Goal: Task Accomplishment & Management: Use online tool/utility

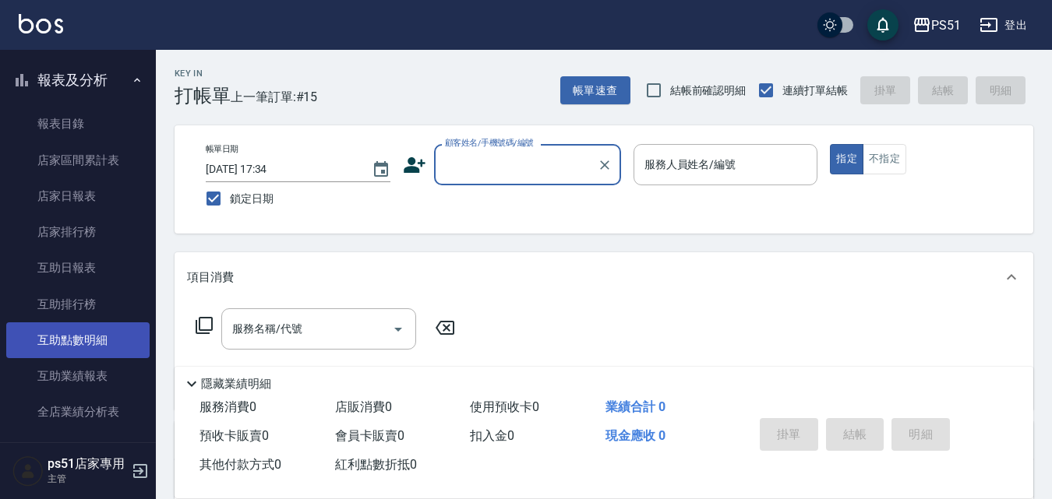
scroll to position [364, 0]
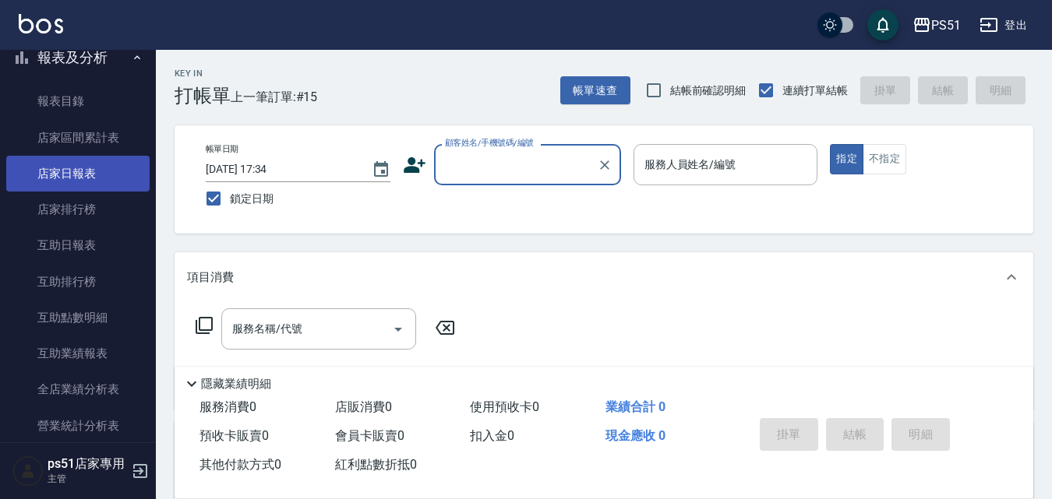
click at [97, 182] on link "店家日報表" at bounding box center [77, 174] width 143 height 36
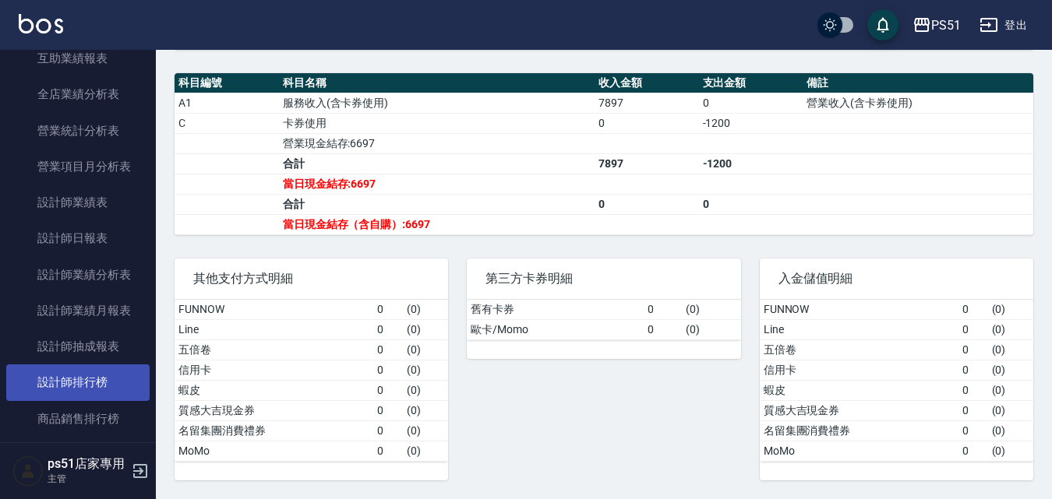
scroll to position [727, 0]
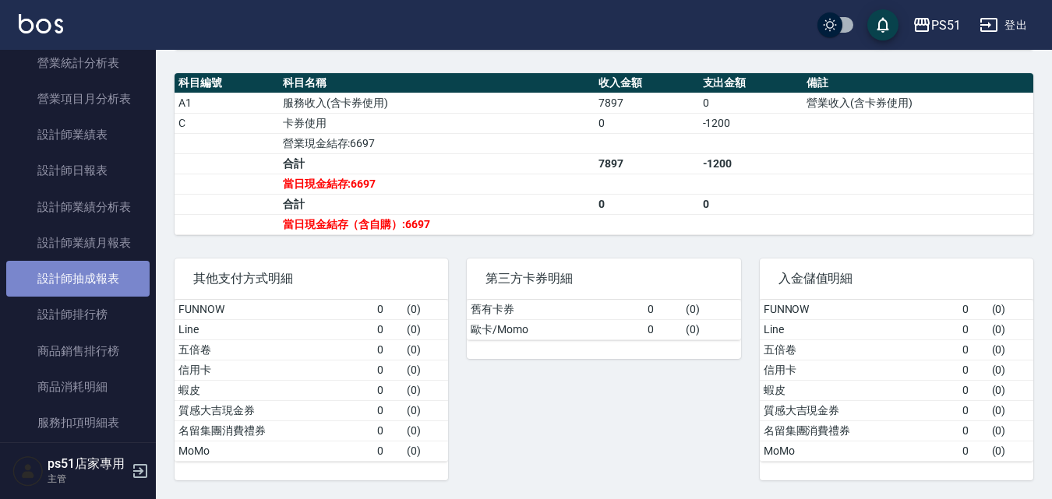
click at [115, 287] on link "設計師抽成報表" at bounding box center [77, 279] width 143 height 36
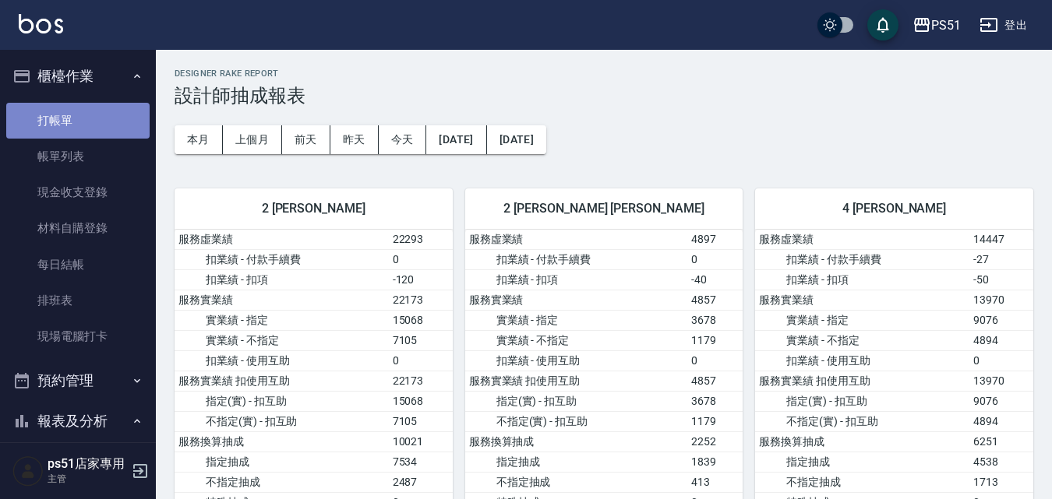
click at [86, 121] on link "打帳單" at bounding box center [77, 121] width 143 height 36
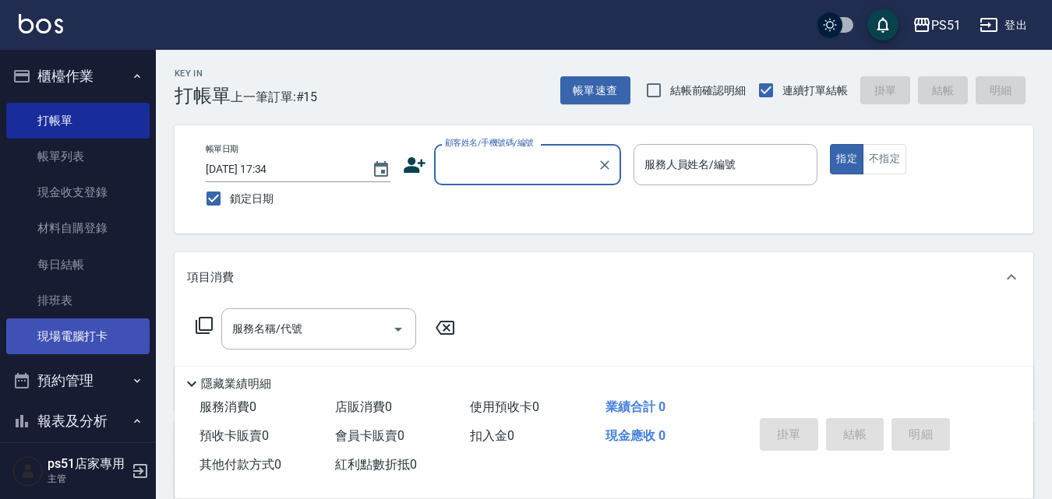
click at [93, 350] on link "現場電腦打卡" at bounding box center [77, 337] width 143 height 36
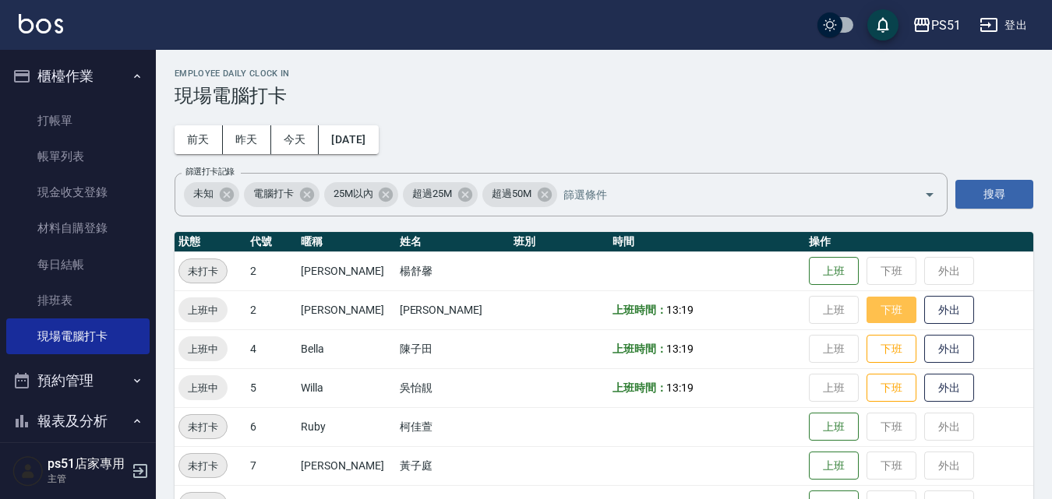
click at [866, 302] on button "下班" at bounding box center [891, 310] width 50 height 27
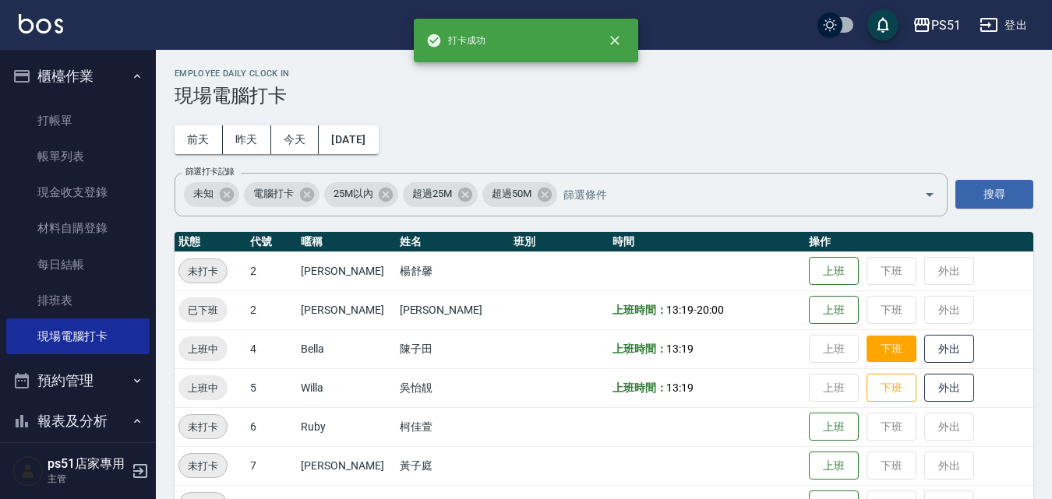
click at [873, 345] on button "下班" at bounding box center [891, 349] width 50 height 27
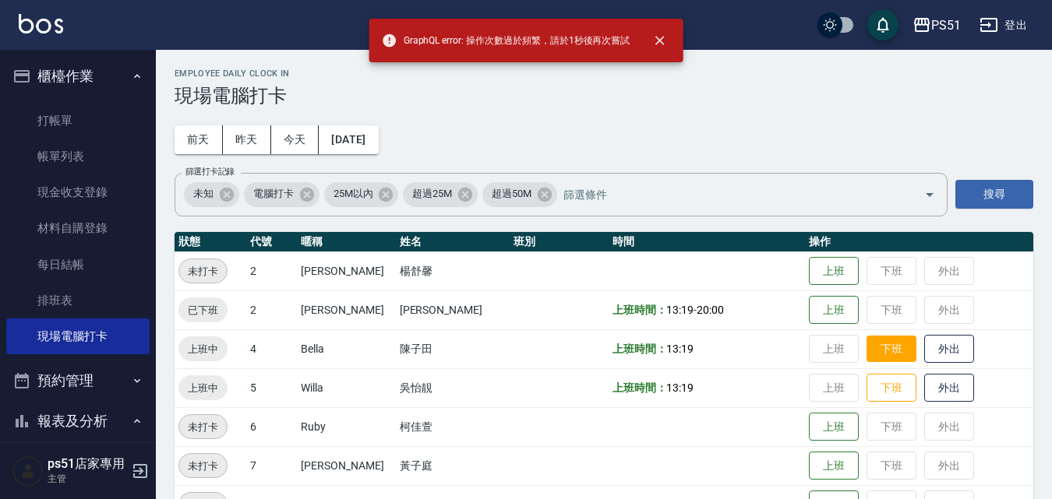
click at [887, 345] on button "下班" at bounding box center [891, 349] width 50 height 27
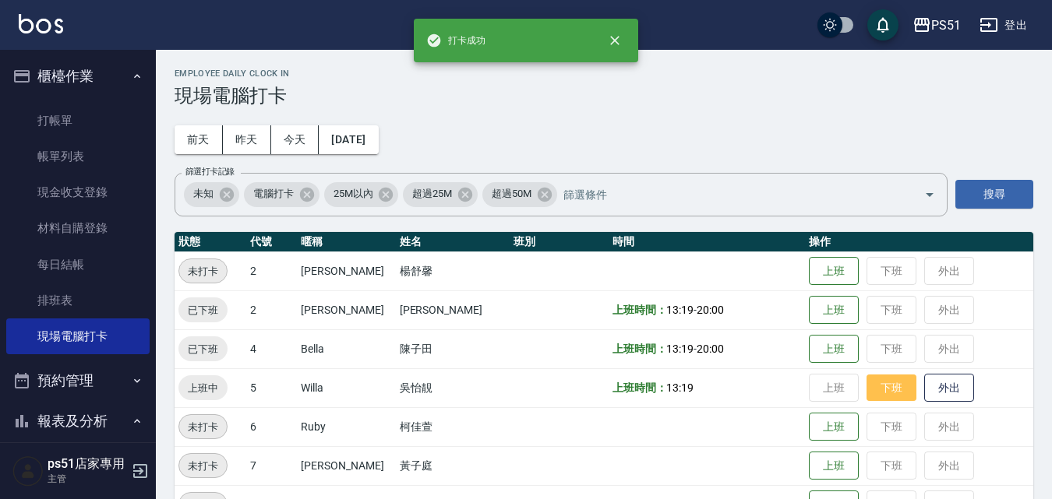
click at [872, 393] on button "下班" at bounding box center [891, 388] width 50 height 27
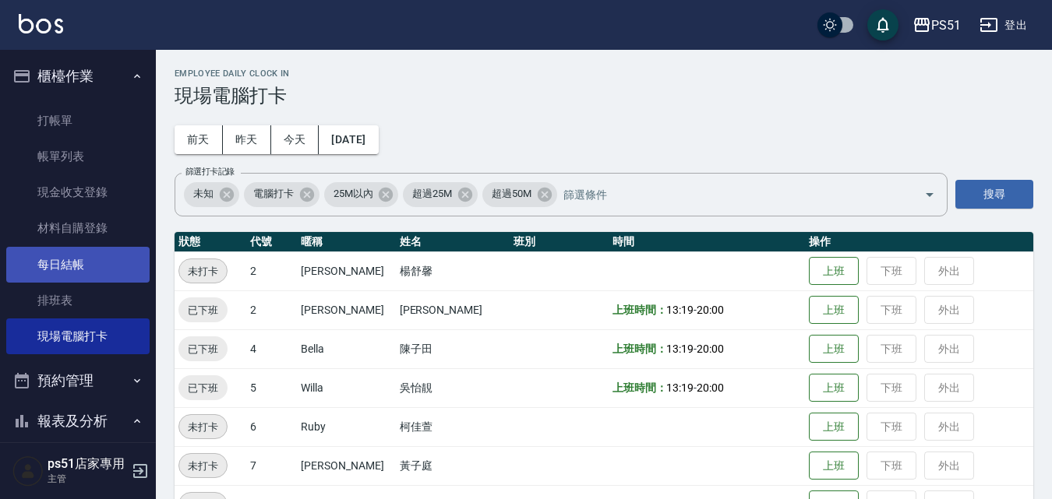
click at [118, 280] on link "每日結帳" at bounding box center [77, 265] width 143 height 36
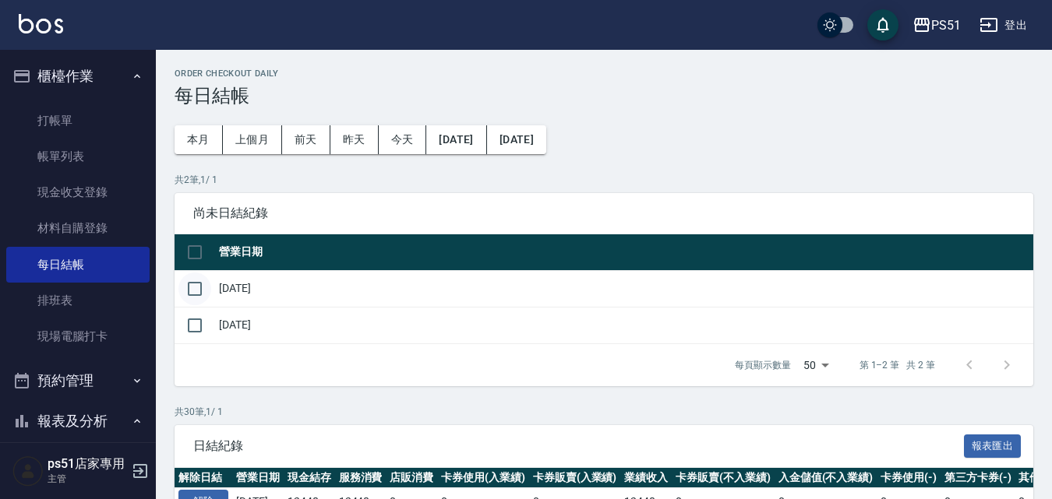
click at [199, 284] on input "checkbox" at bounding box center [194, 289] width 33 height 33
checkbox input "true"
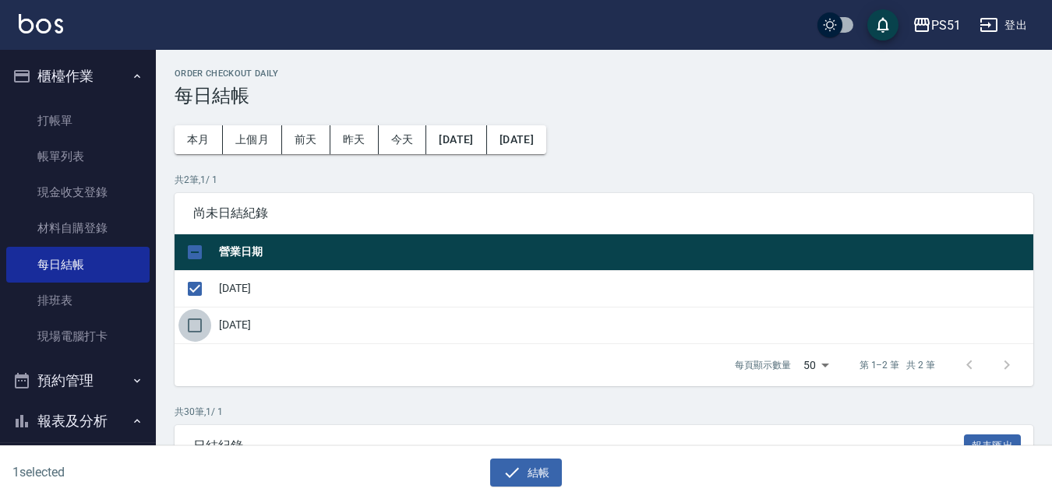
click at [198, 323] on input "checkbox" at bounding box center [194, 325] width 33 height 33
checkbox input "true"
click at [515, 476] on icon "button" at bounding box center [512, 473] width 19 height 19
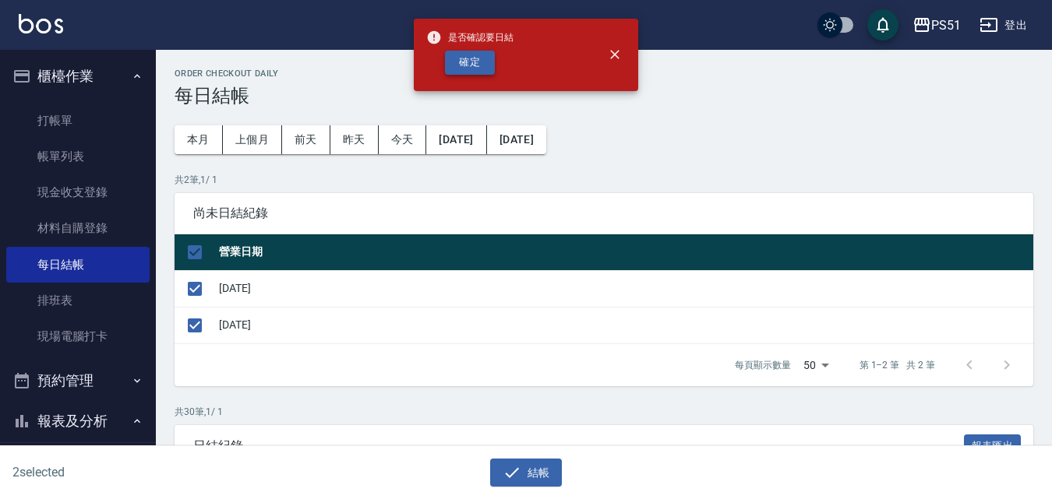
click at [481, 64] on button "確定" at bounding box center [470, 63] width 50 height 24
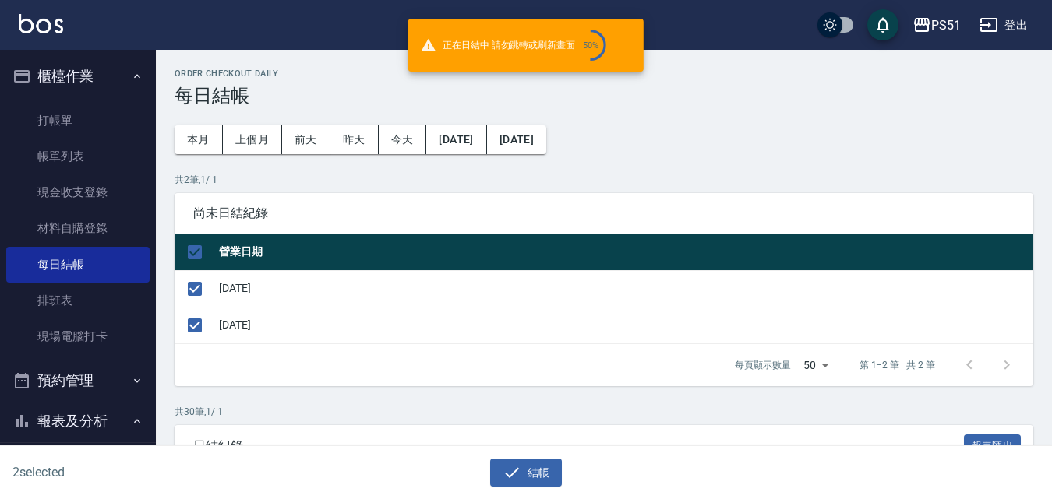
checkbox input "false"
